Goal: Information Seeking & Learning: Check status

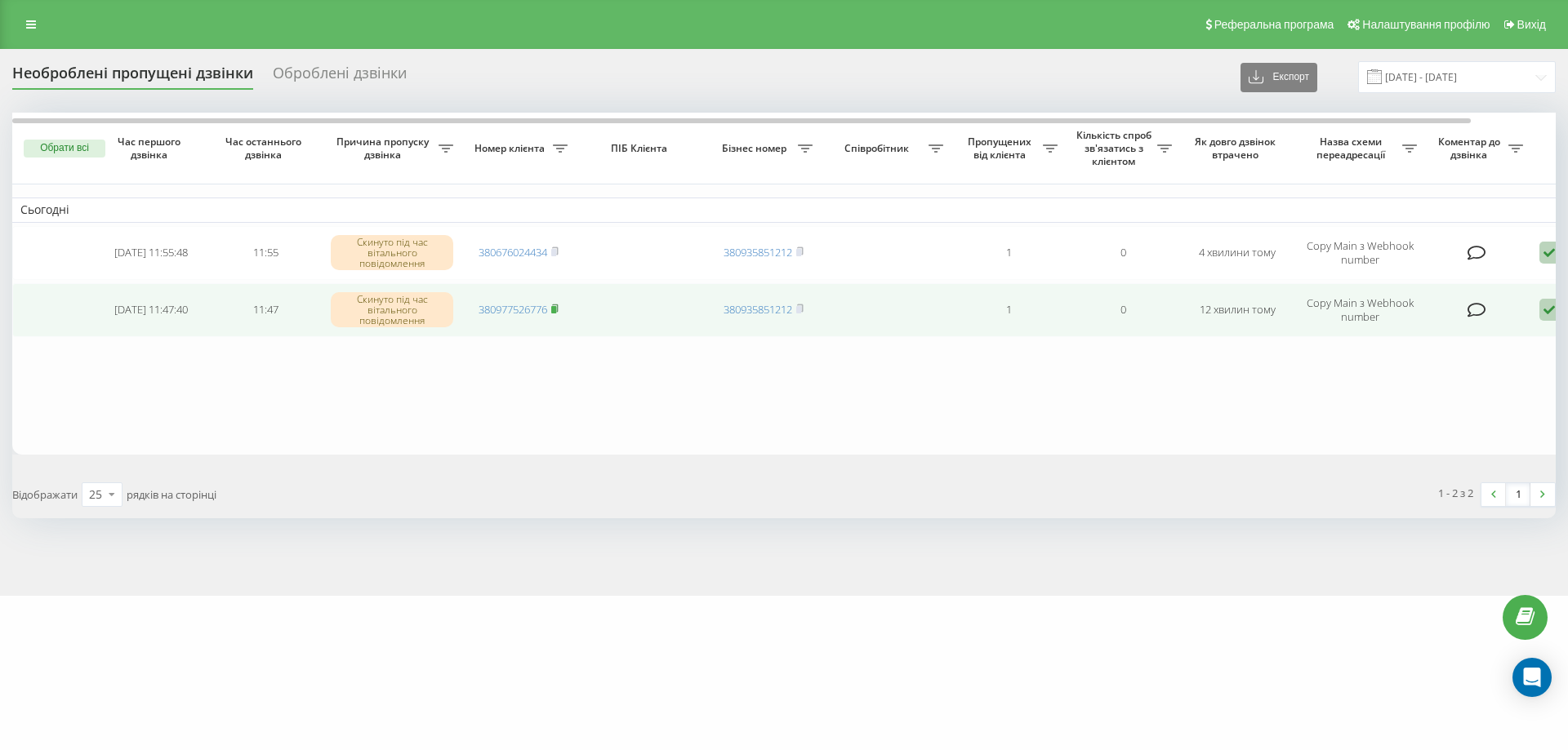
click at [555, 310] on rect at bounding box center [554, 309] width 5 height 8
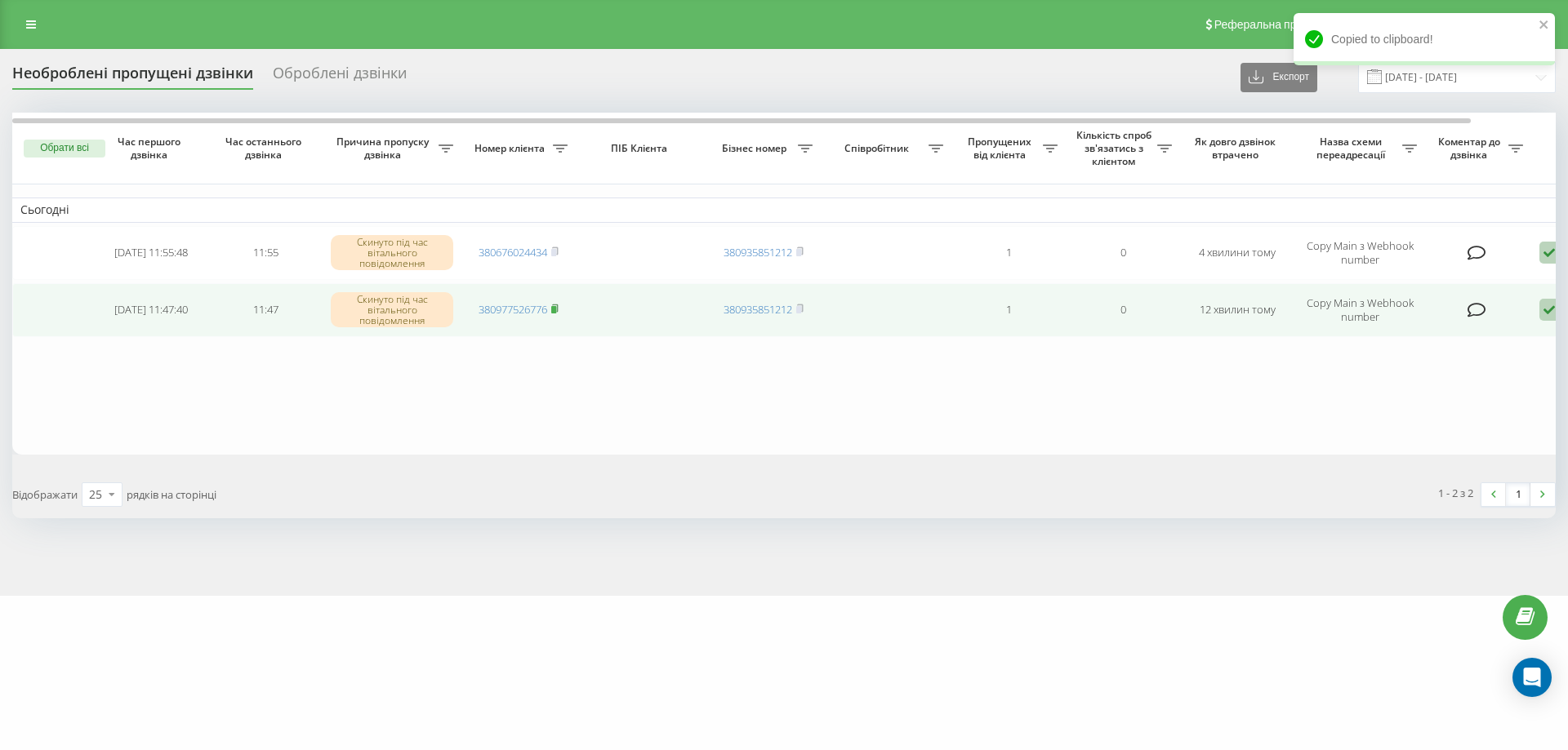
click at [555, 311] on rect at bounding box center [554, 309] width 5 height 8
click at [555, 309] on rect at bounding box center [554, 309] width 5 height 8
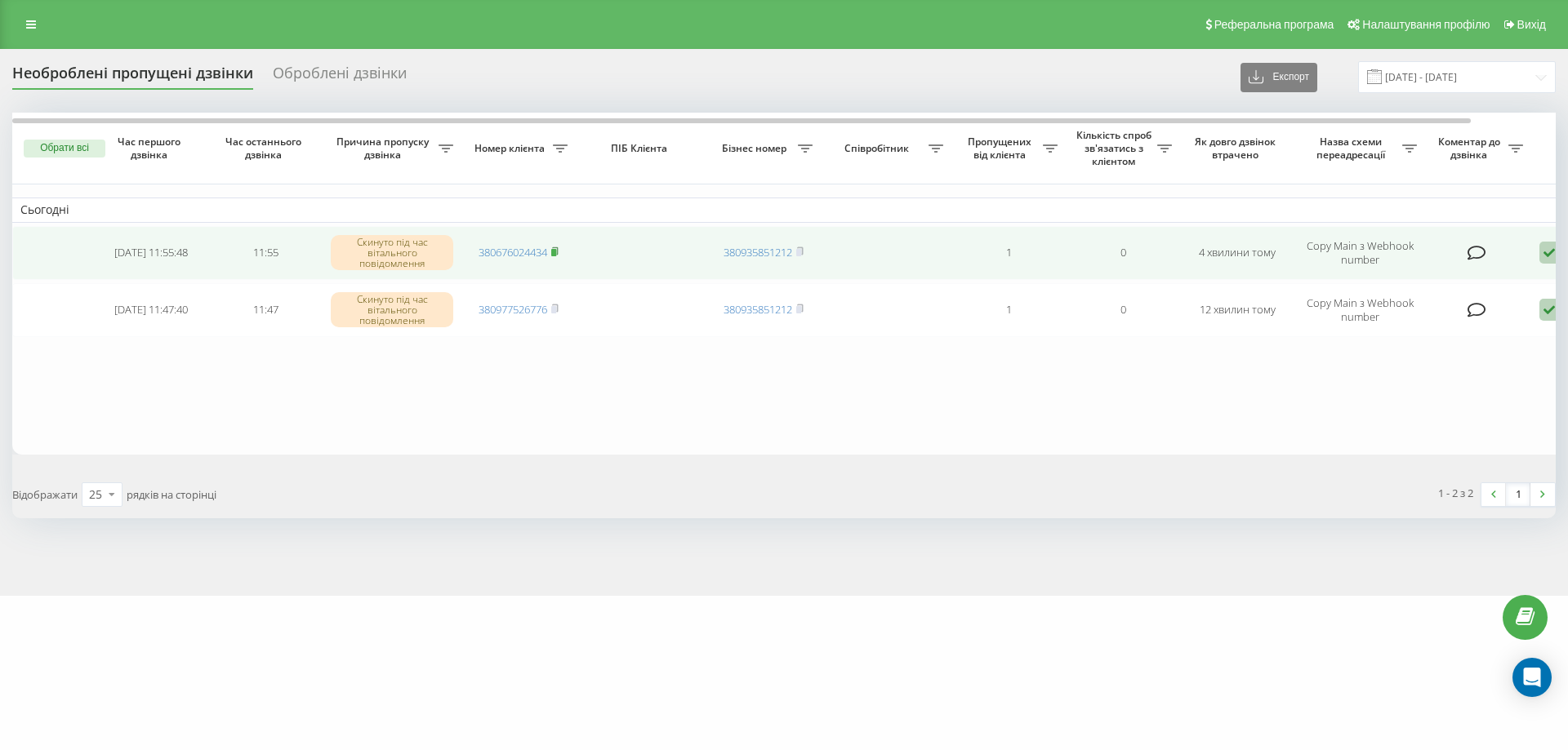
click at [558, 251] on icon at bounding box center [555, 251] width 8 height 10
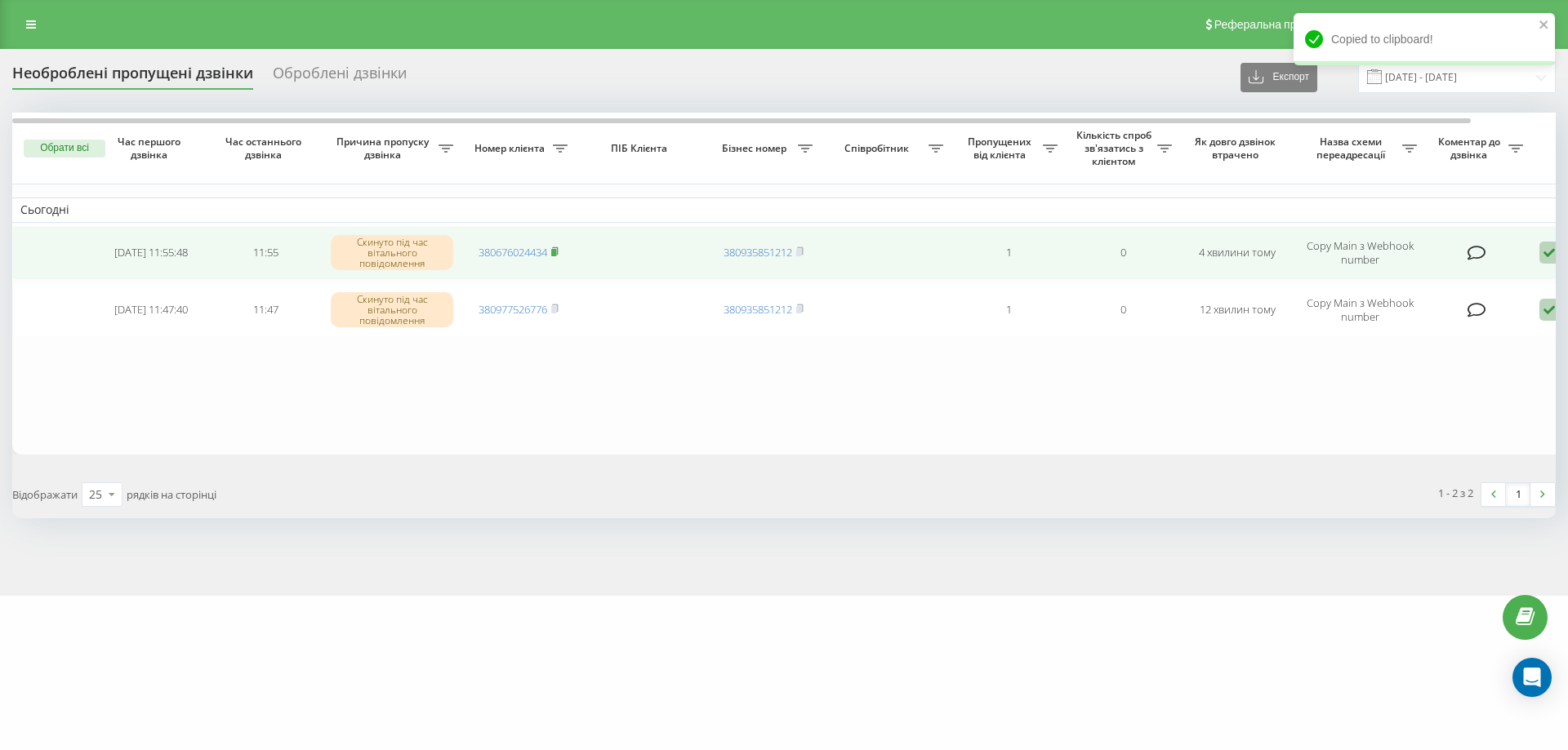
click at [557, 251] on icon at bounding box center [555, 251] width 6 height 8
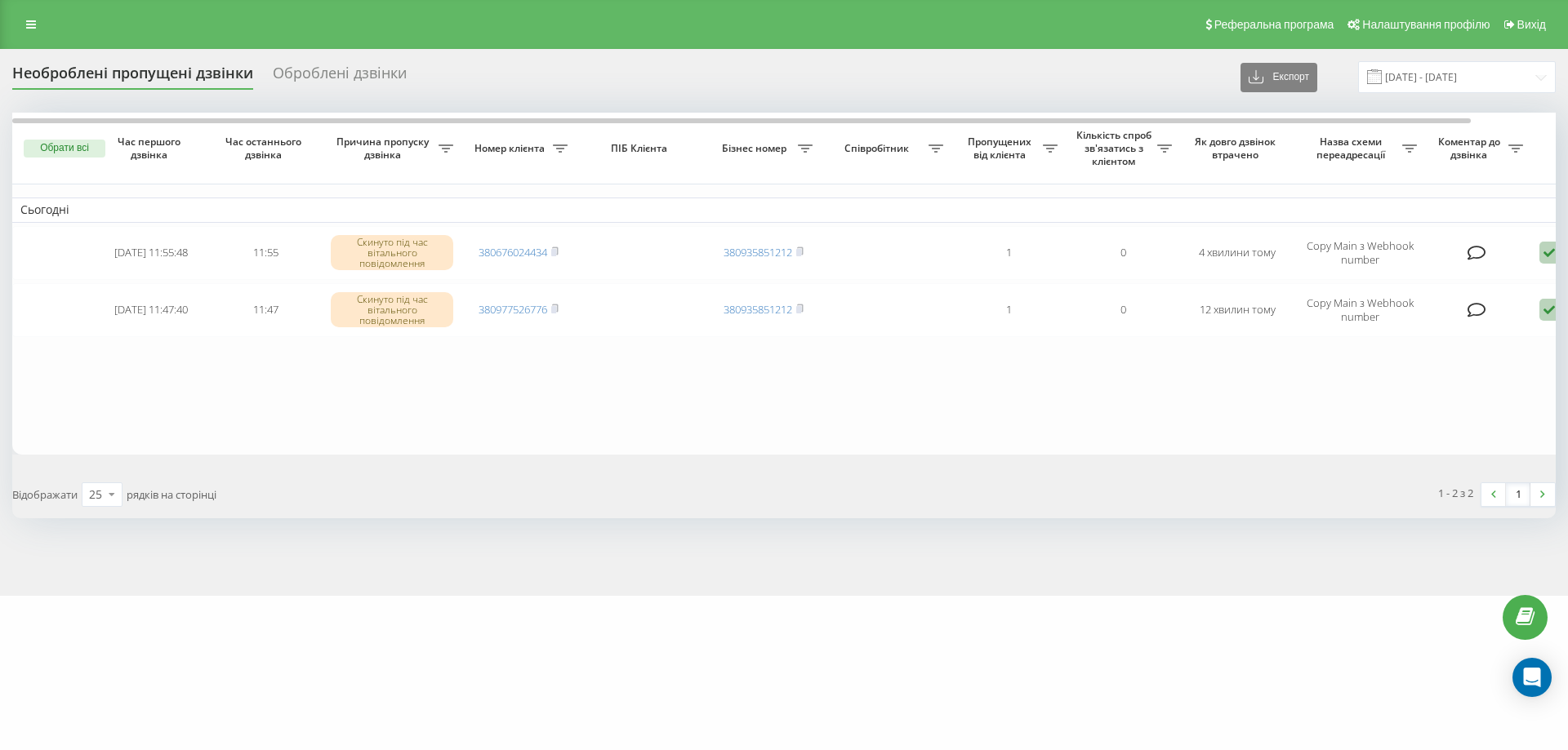
scroll to position [0, 90]
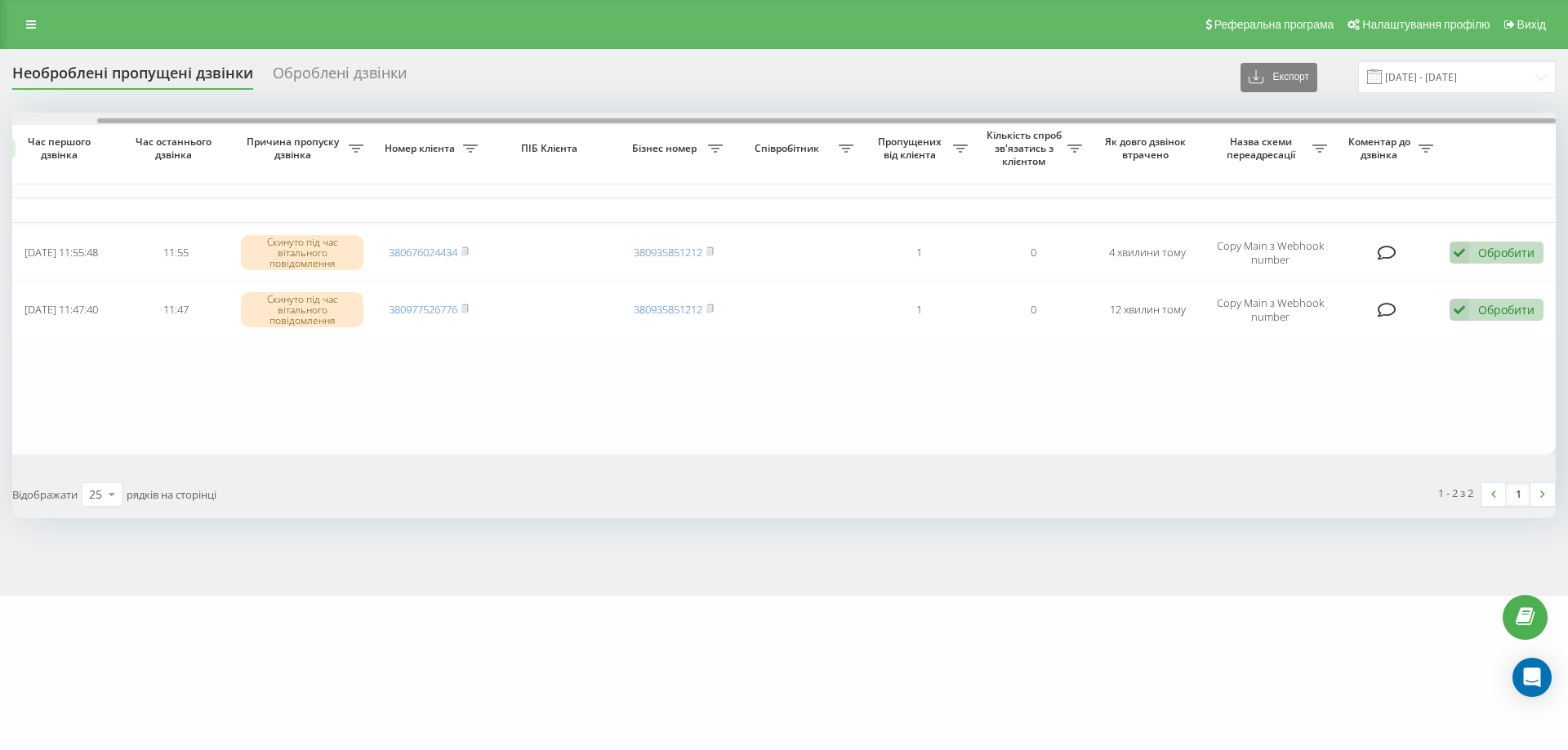
drag, startPoint x: 1233, startPoint y: 118, endPoint x: 1587, endPoint y: 142, distance: 354.8
click at [1567, 142] on html "wurth.ua Проекти wurth.ua Дашборд Центр звернень Журнал дзвінків Журнал повідом…" at bounding box center [784, 375] width 1568 height 750
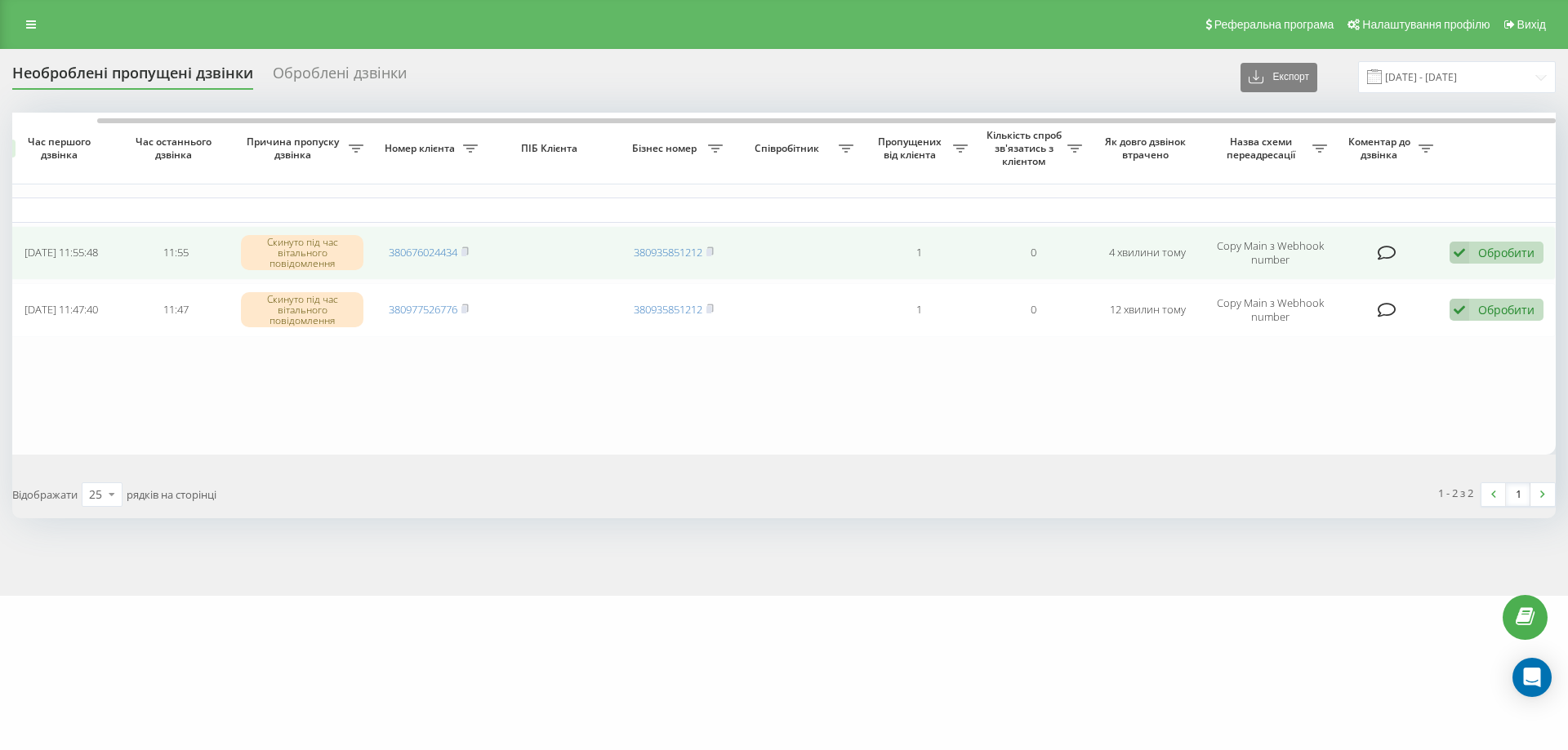
click at [1466, 256] on icon at bounding box center [1458, 252] width 19 height 22
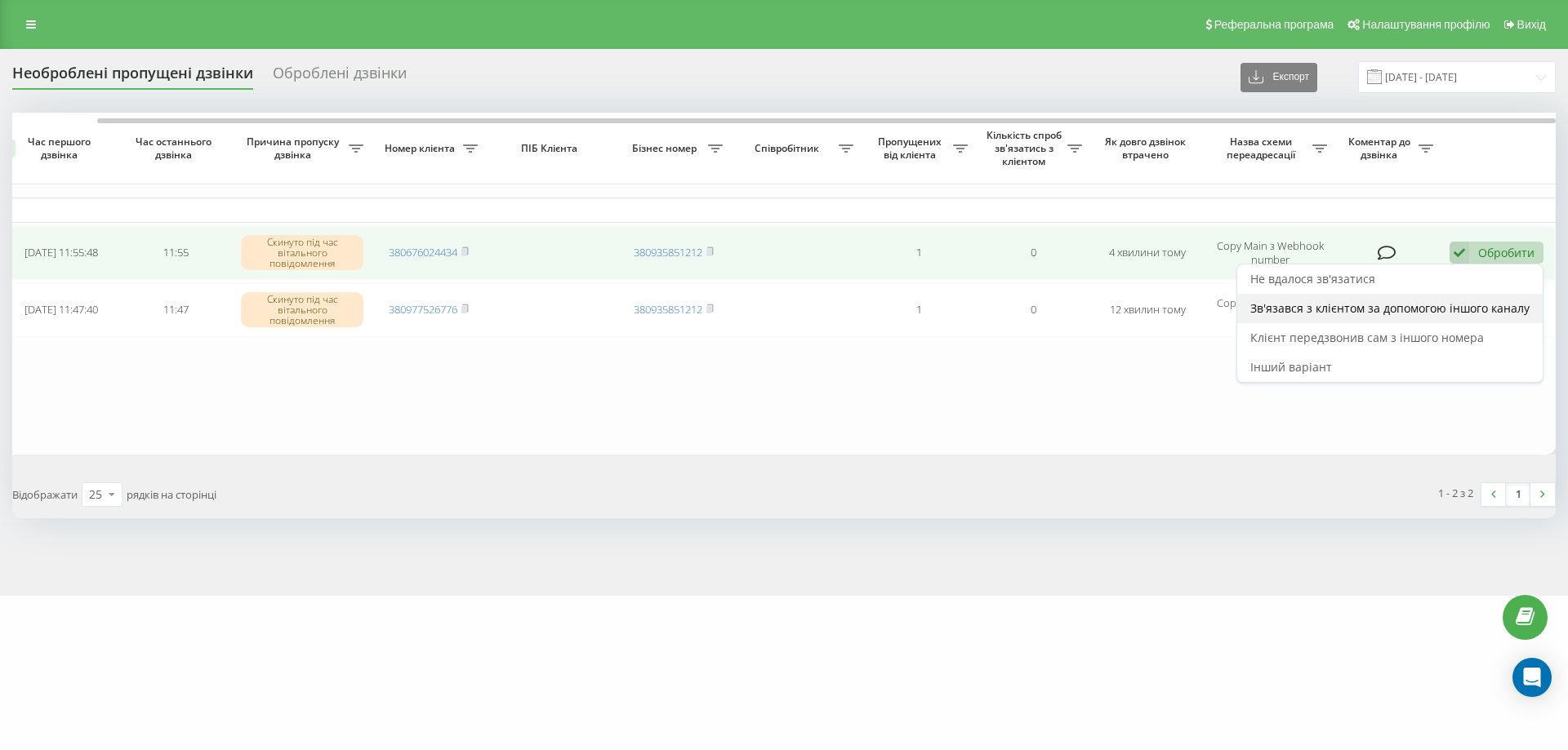
click at [1414, 301] on span "Зв'язався з клієнтом за допомогою іншого каналу" at bounding box center [1389, 308] width 279 height 16
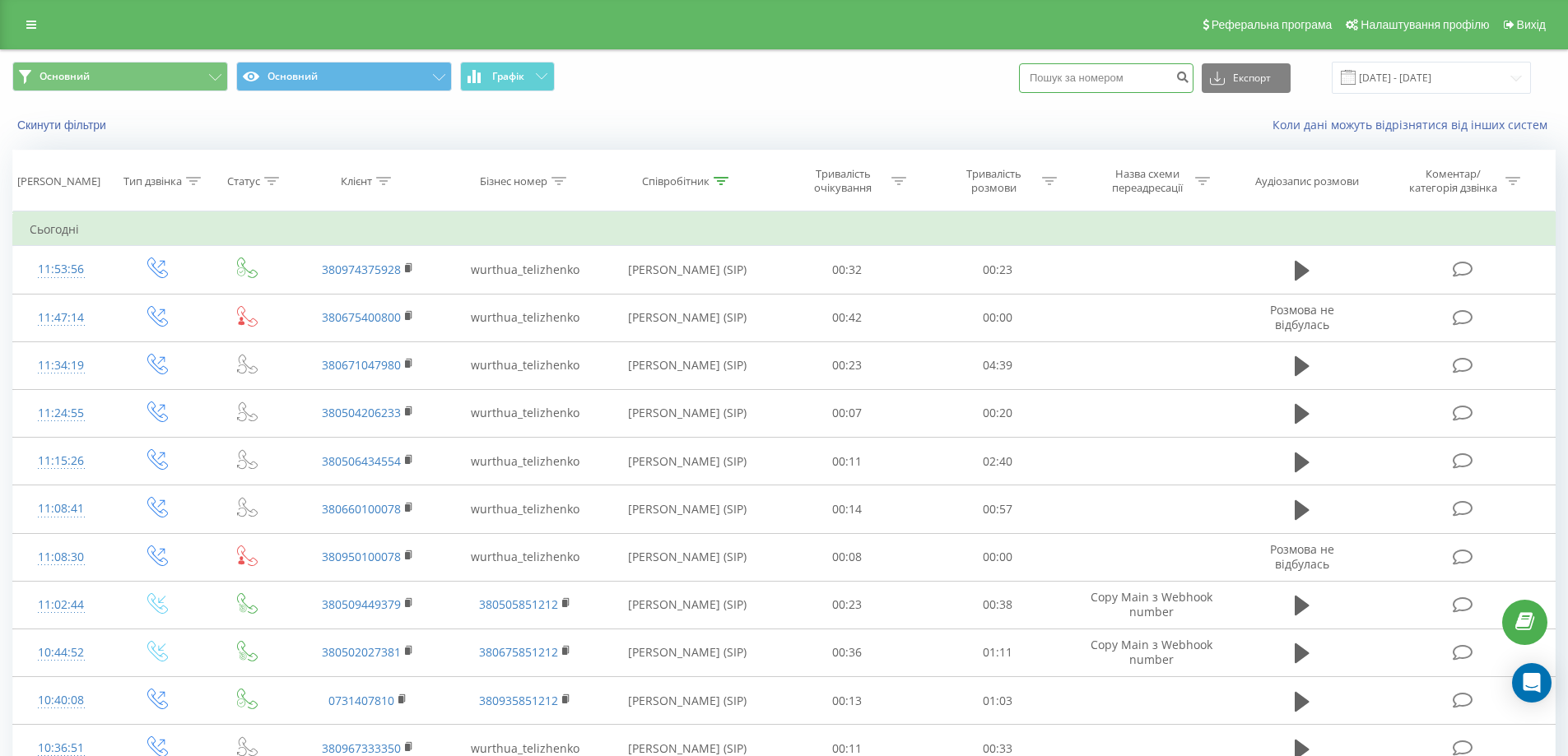
click at [1097, 86] on input at bounding box center [1106, 78] width 175 height 30
paste input "380977526776"
click at [1056, 78] on input "380977526776" at bounding box center [1106, 78] width 175 height 30
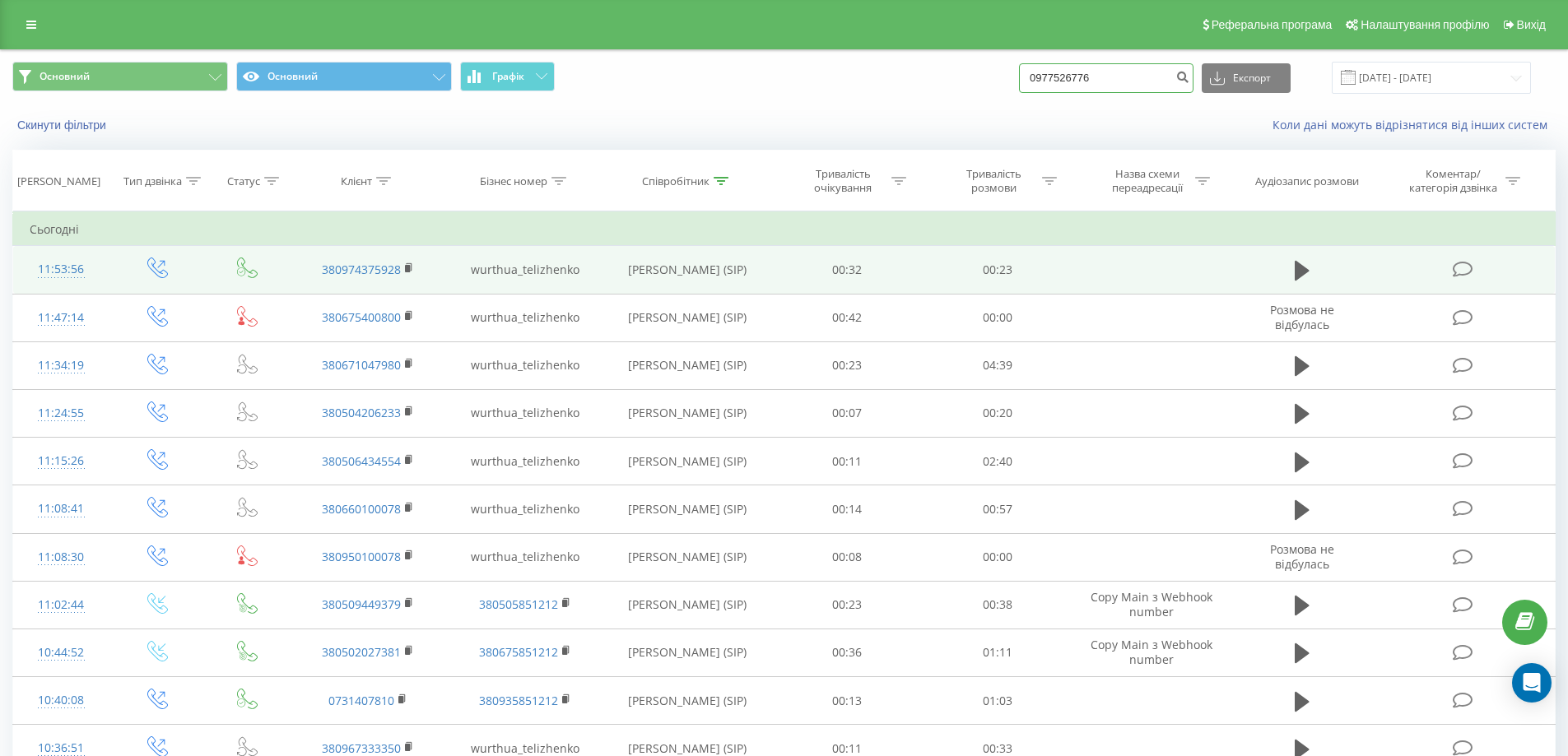
type input "0977526776"
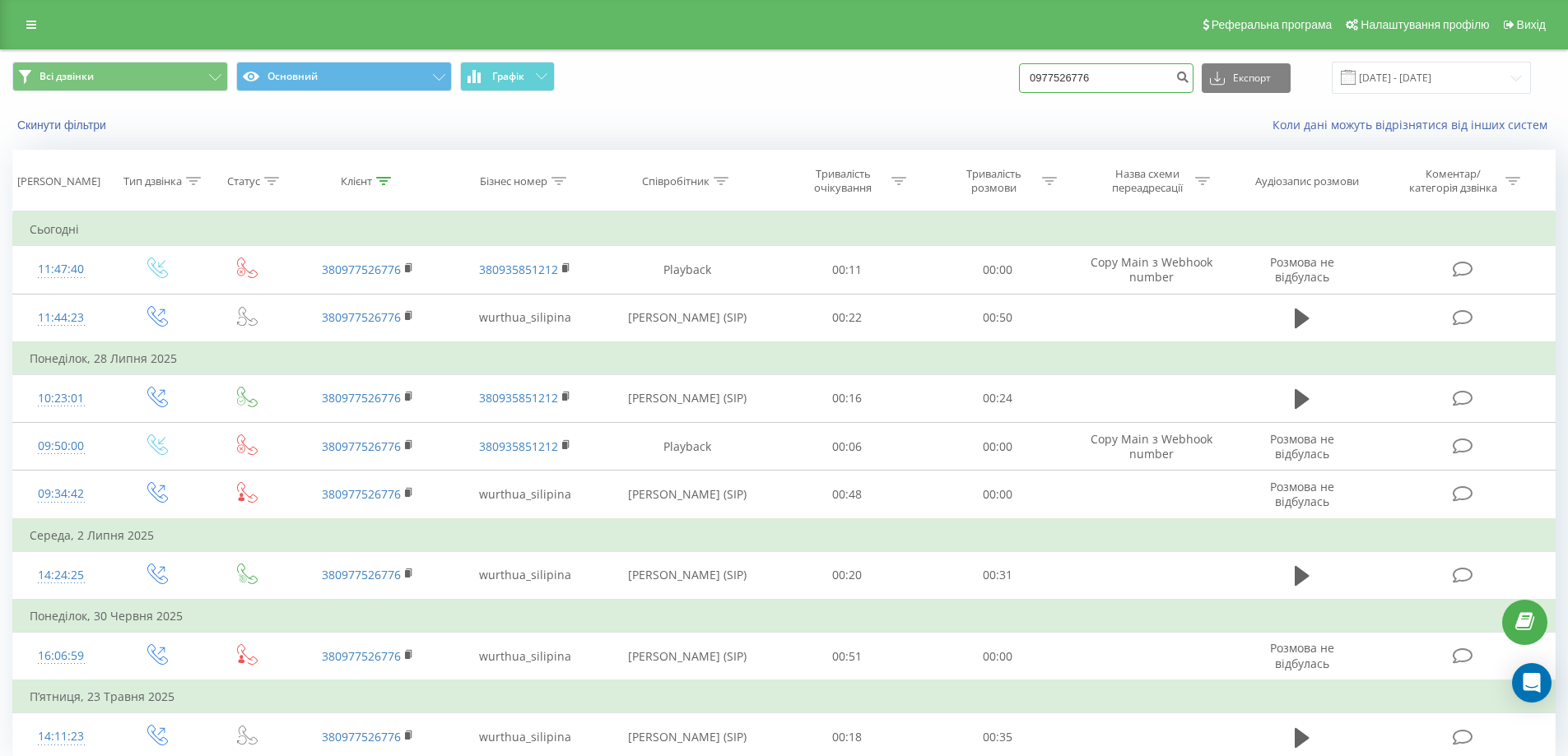
drag, startPoint x: 1126, startPoint y: 77, endPoint x: 657, endPoint y: 68, distance: 469.1
click at [657, 68] on div "Всі дзвінки Основний Графік 0977526776 Експорт .csv .xls .xlsx 19.05.2025 - 19.…" at bounding box center [784, 78] width 1544 height 32
paste input "380676024434"
type input "380676024434"
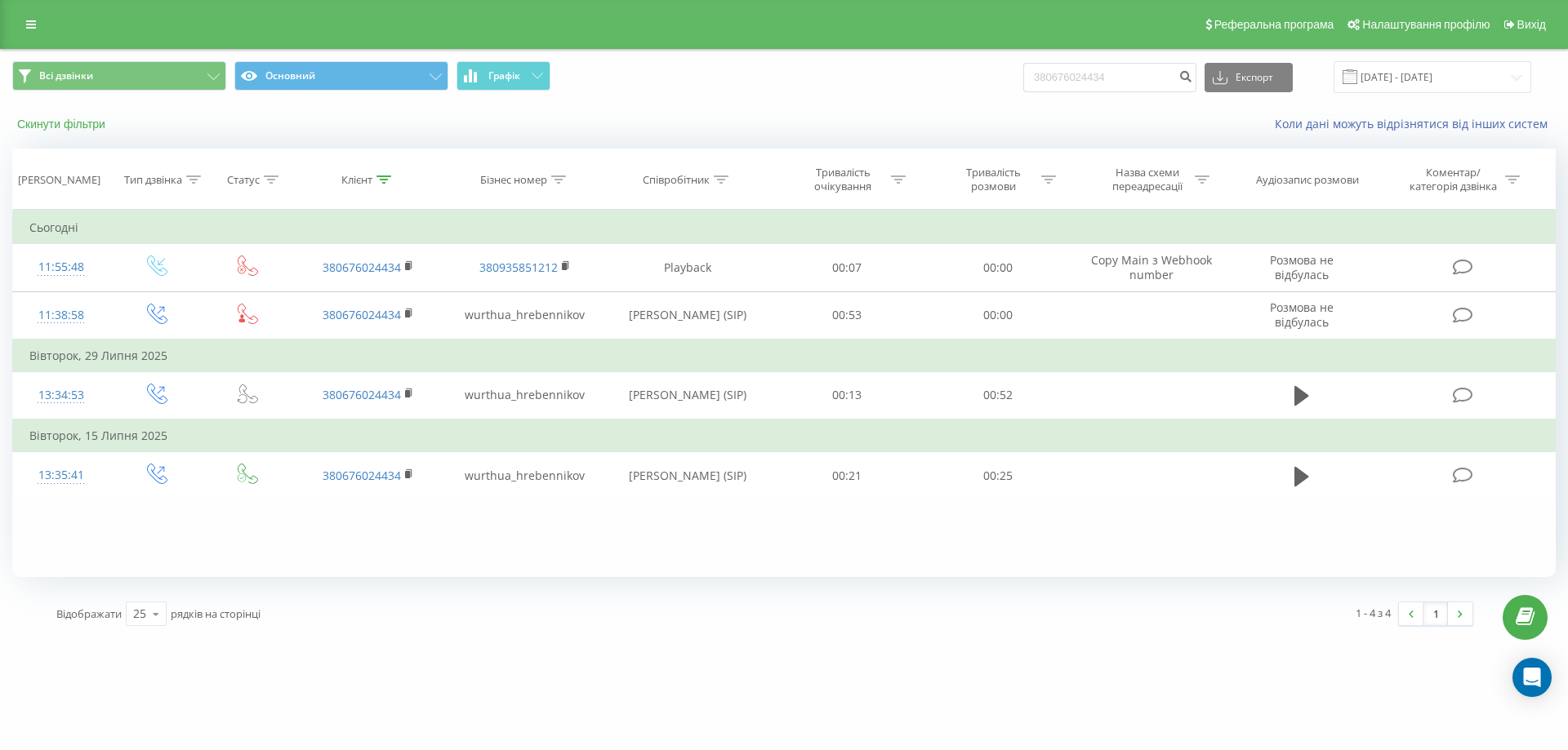
click at [100, 132] on button "Скинути фільтри" at bounding box center [63, 124] width 101 height 15
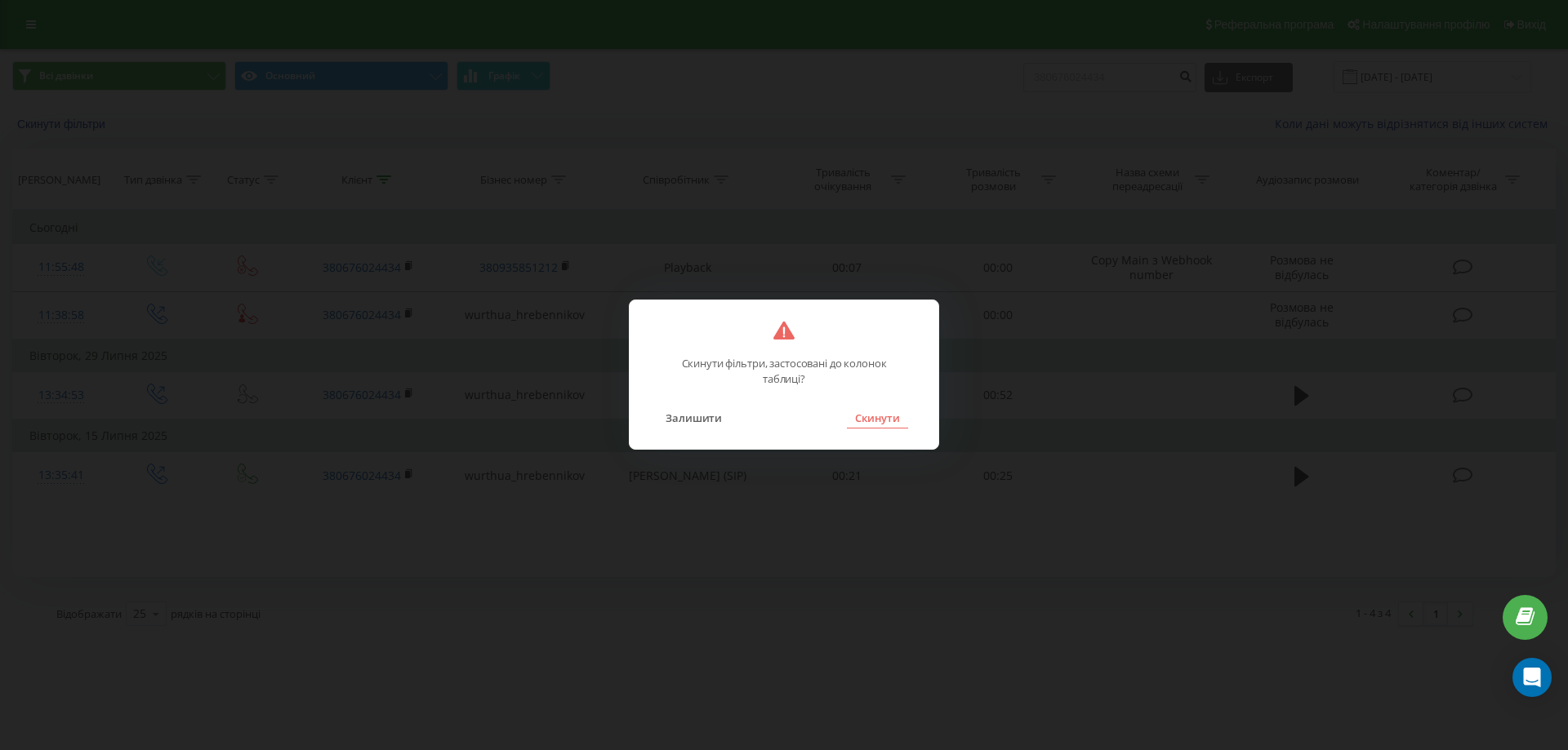
click at [882, 411] on button "Скинути" at bounding box center [877, 417] width 61 height 21
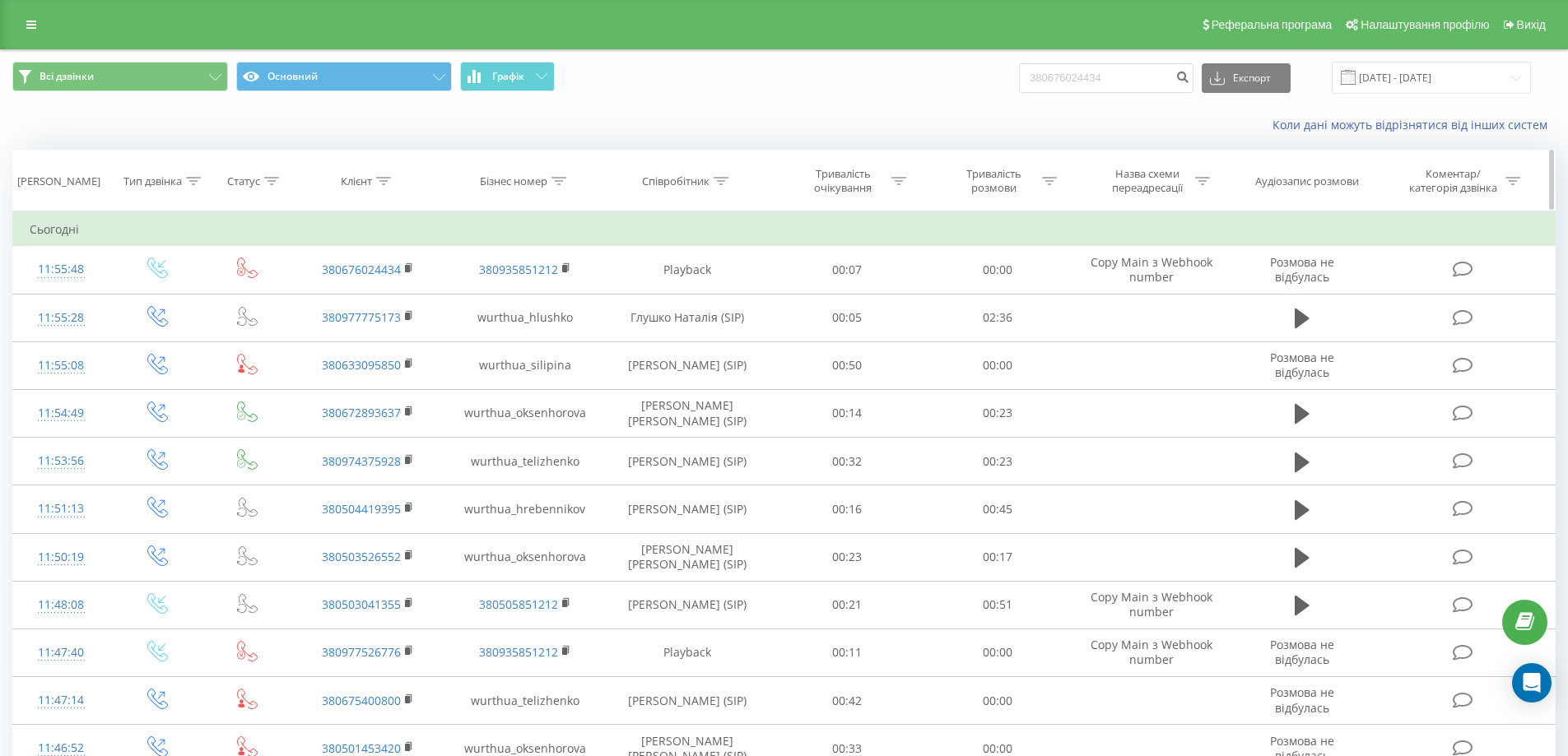
click at [719, 181] on icon at bounding box center [721, 181] width 15 height 8
click at [677, 303] on input "text" at bounding box center [687, 299] width 144 height 29
type input "теліженко"
click at [719, 336] on span "OK" at bounding box center [722, 331] width 46 height 25
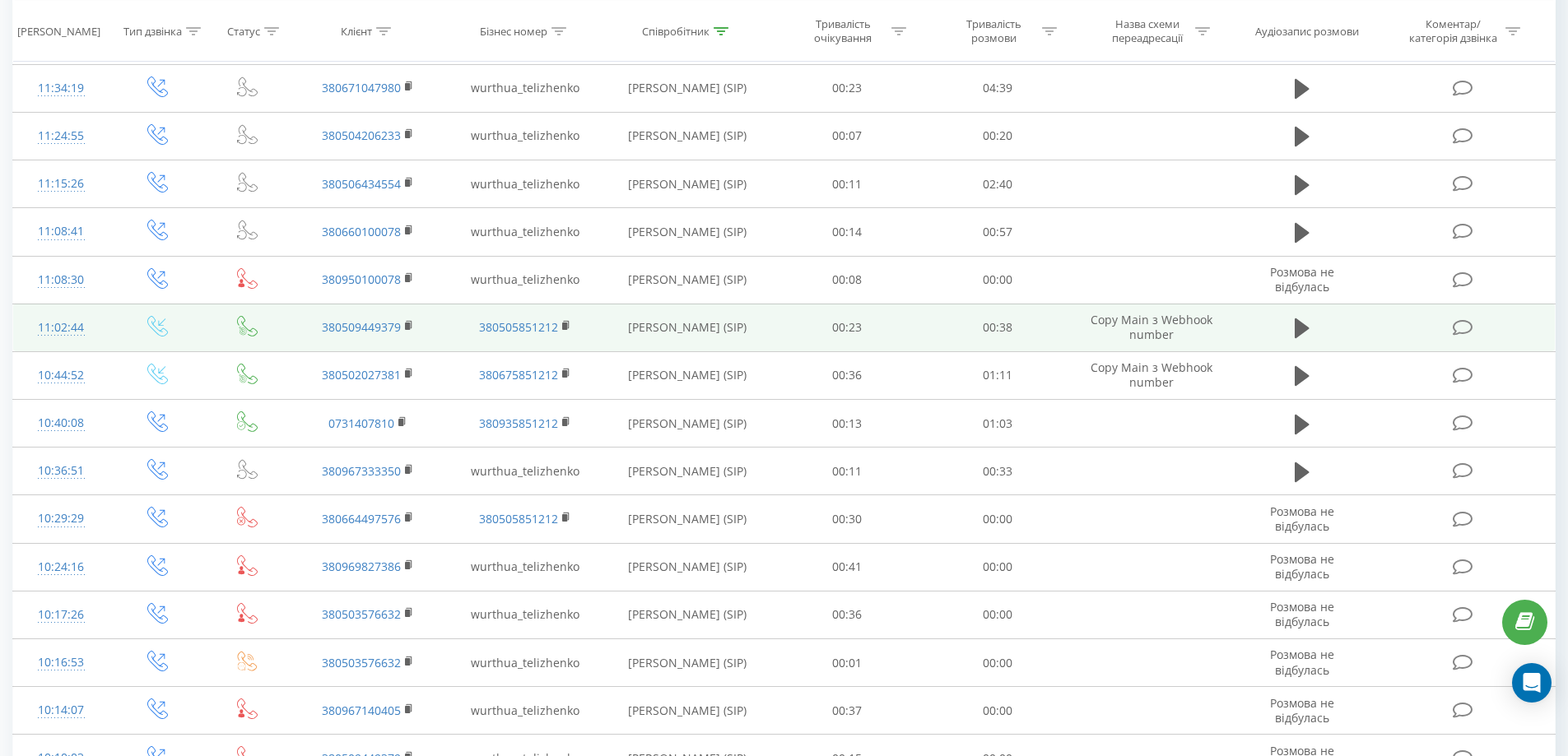
scroll to position [165, 0]
